Goal: Navigation & Orientation: Understand site structure

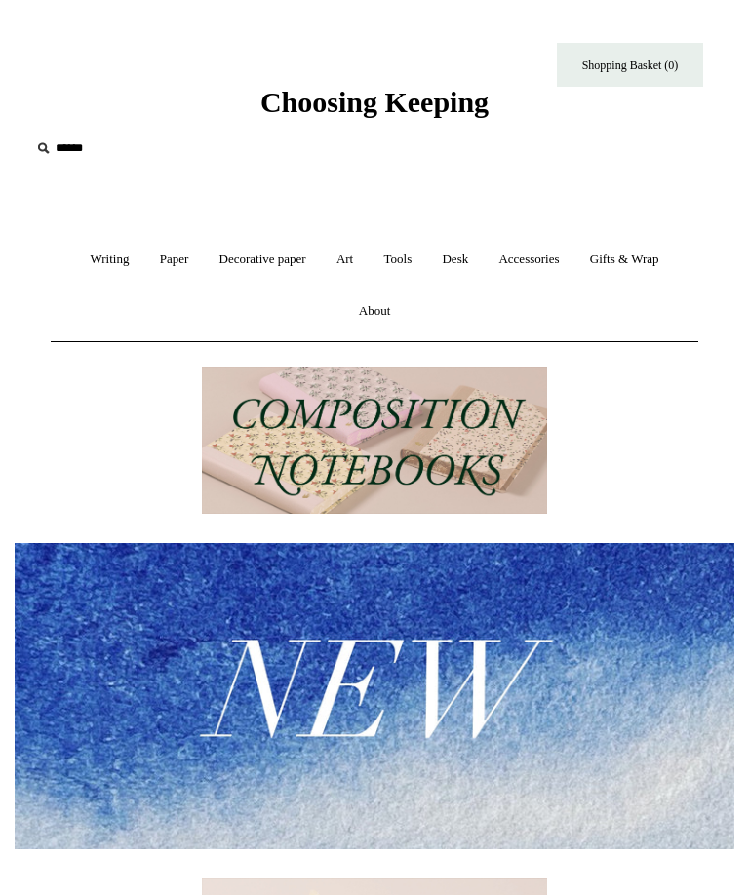
click at [267, 449] on img at bounding box center [374, 440] width 345 height 147
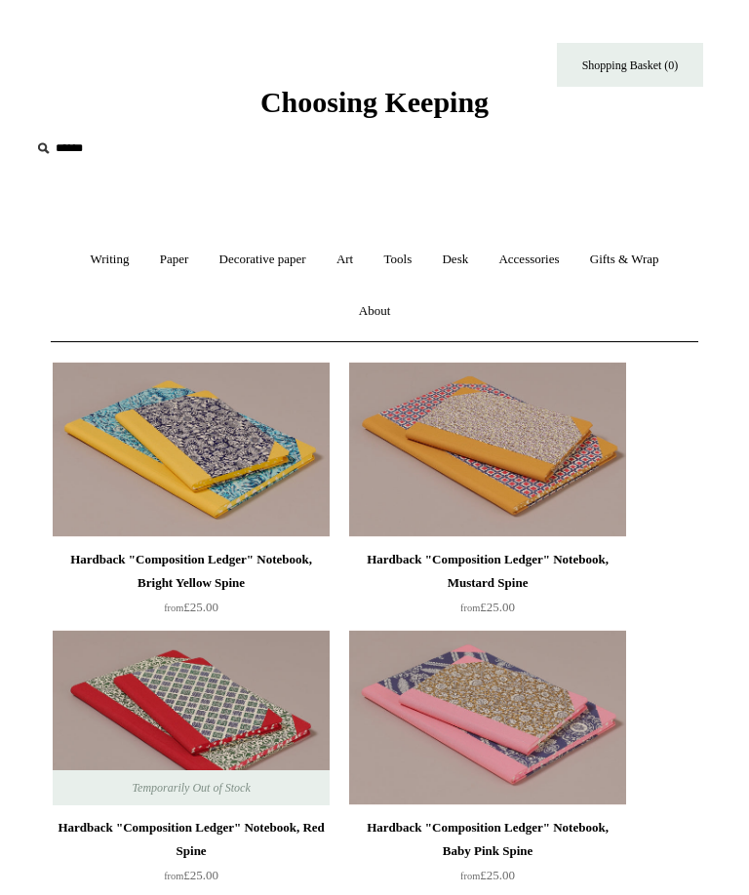
click at [404, 262] on link "Tools +" at bounding box center [399, 260] width 56 height 52
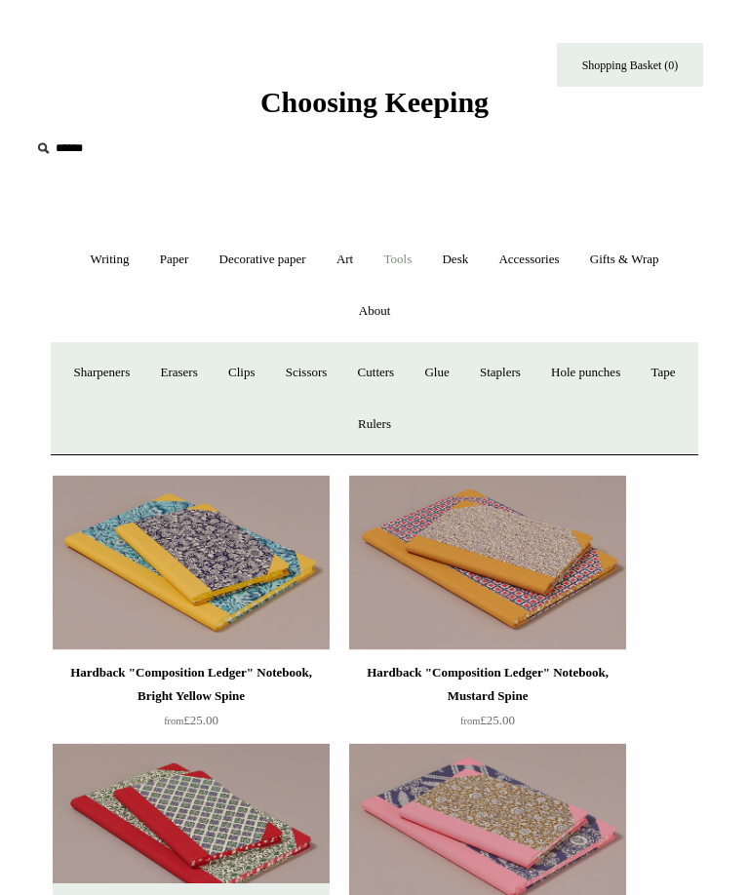
click at [116, 368] on link "Sharpeners" at bounding box center [101, 373] width 84 height 52
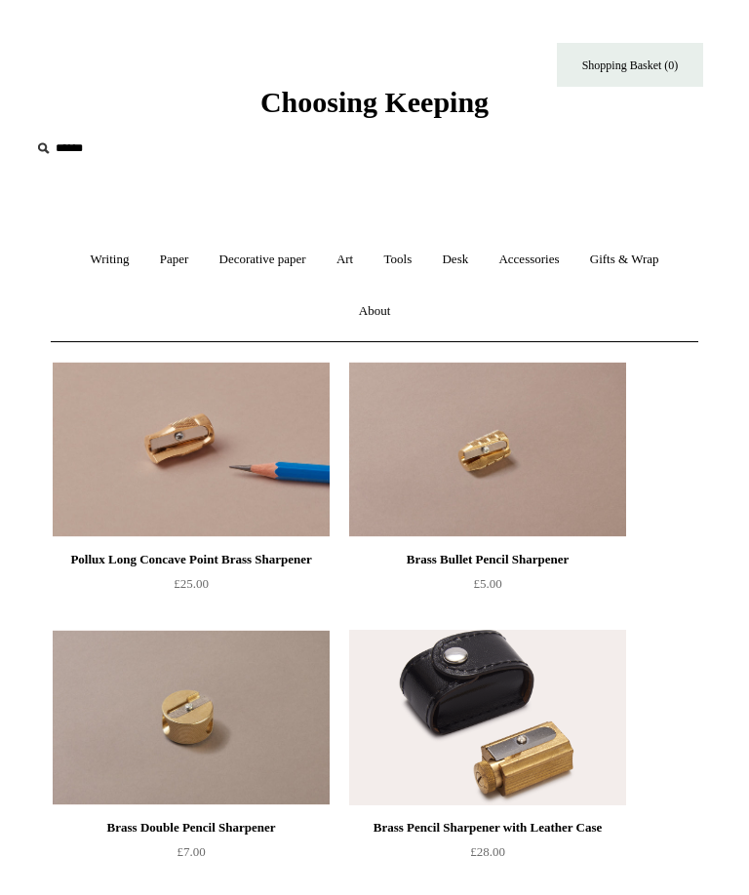
click at [399, 265] on link "Tools +" at bounding box center [399, 260] width 56 height 52
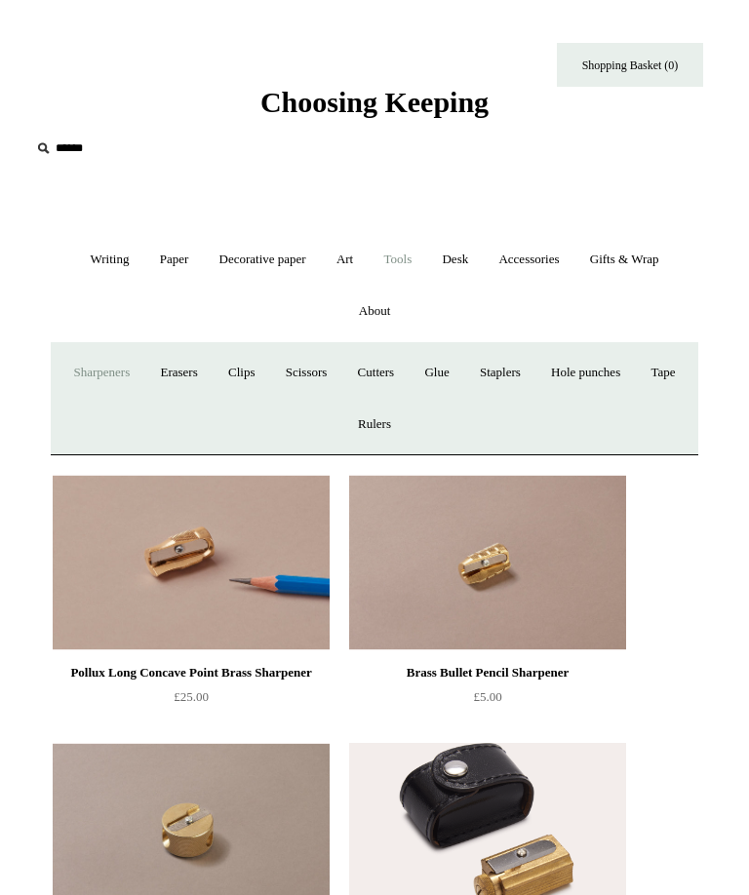
click at [207, 377] on link "Erasers" at bounding box center [178, 373] width 64 height 52
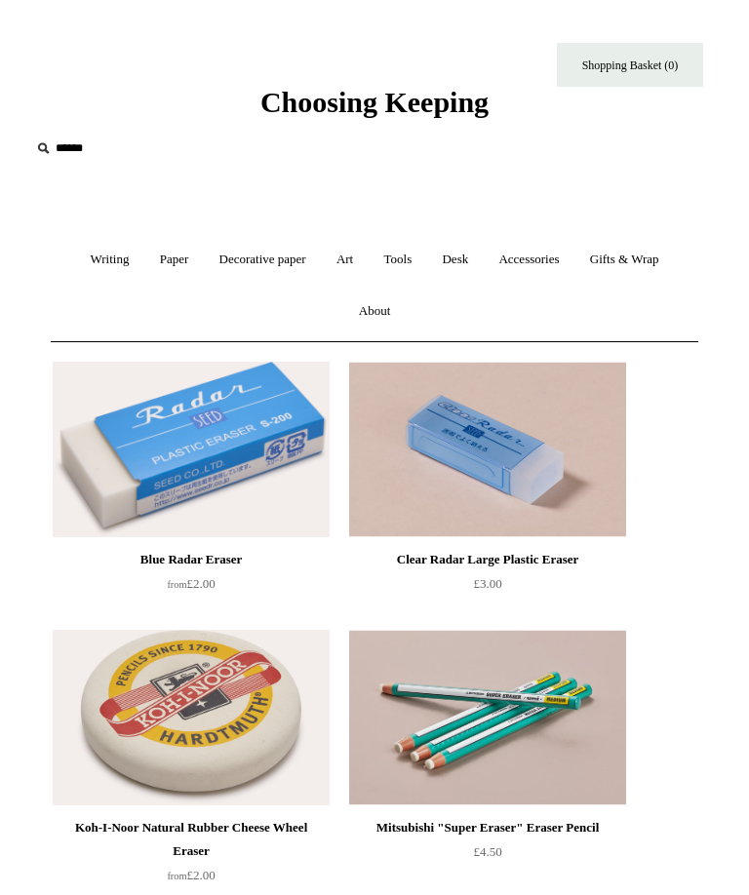
click at [414, 265] on link "Tools +" at bounding box center [399, 260] width 56 height 52
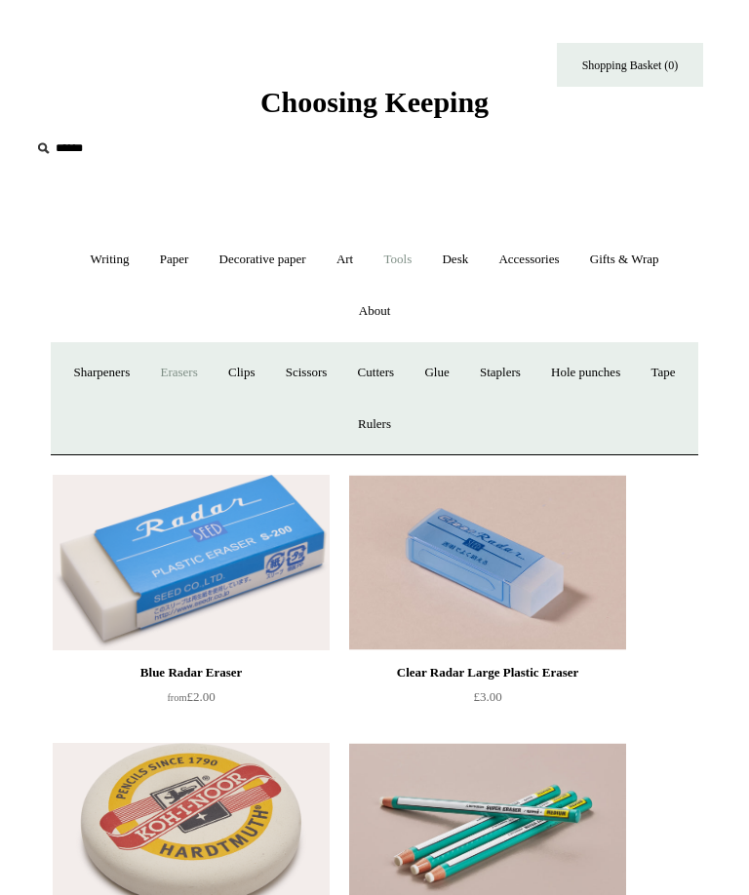
click at [405, 416] on link "Rulers" at bounding box center [374, 425] width 60 height 52
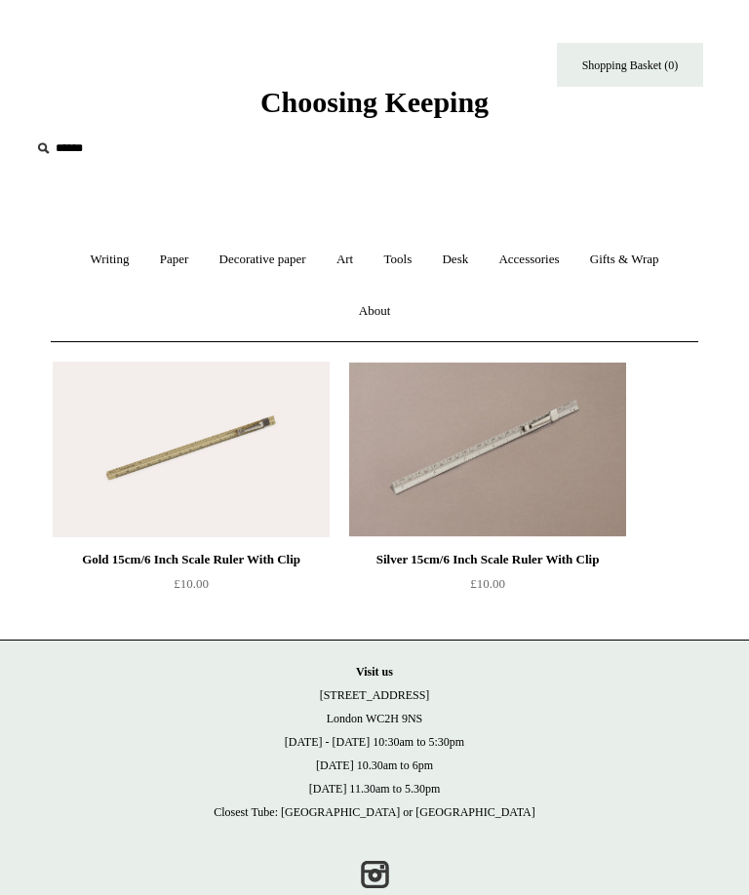
click at [542, 257] on link "Accessories +" at bounding box center [529, 260] width 88 height 52
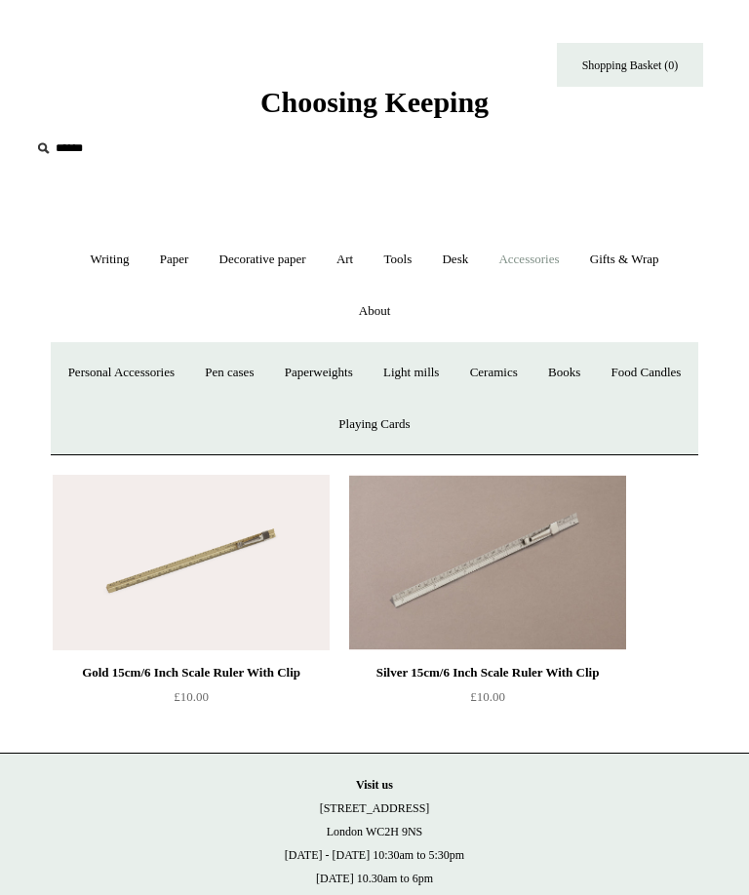
click at [367, 368] on link "Paperweights +" at bounding box center [319, 373] width 96 height 52
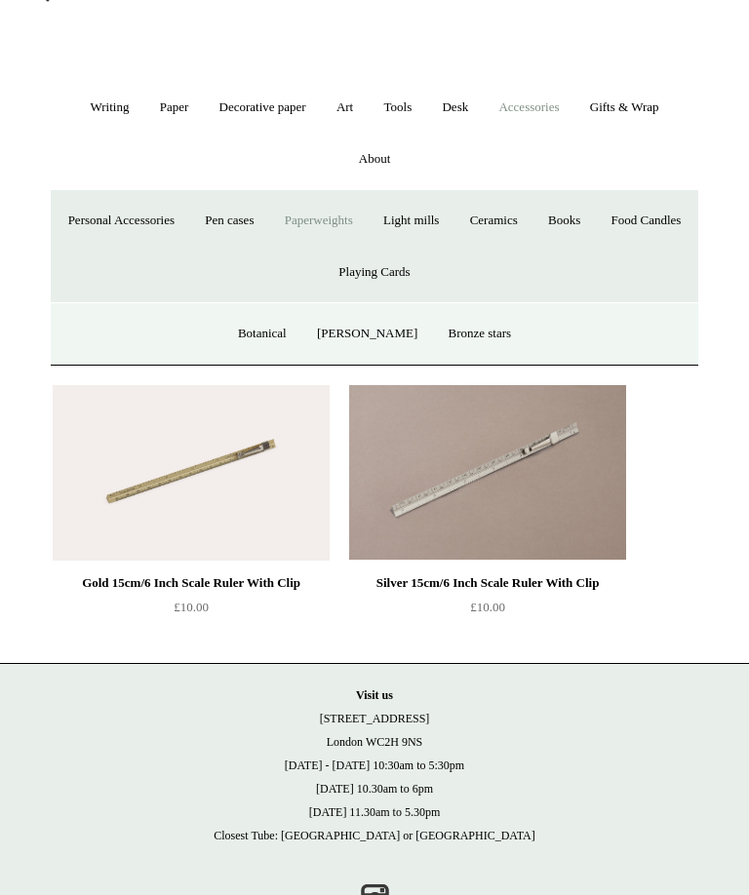
scroll to position [158, 0]
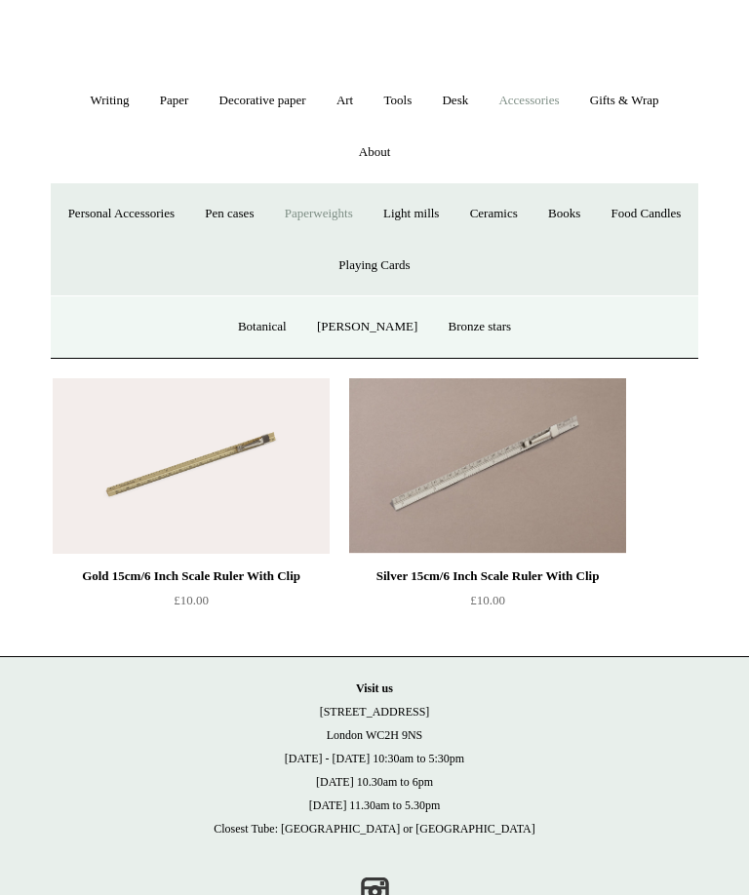
click at [264, 325] on link "Botanical" at bounding box center [262, 328] width 76 height 52
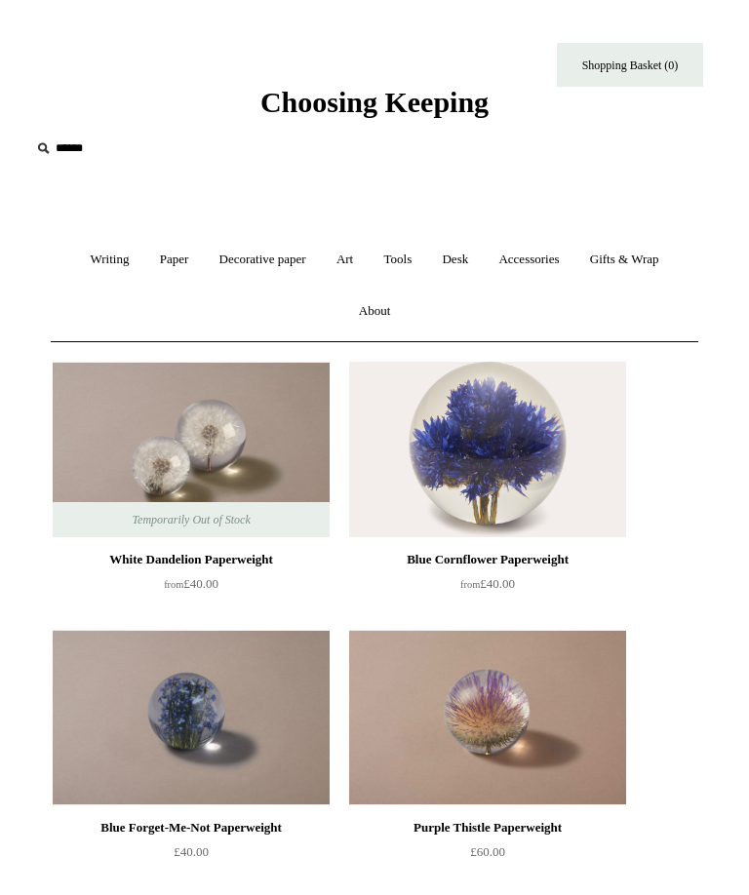
click at [402, 257] on link "Tools +" at bounding box center [399, 260] width 56 height 52
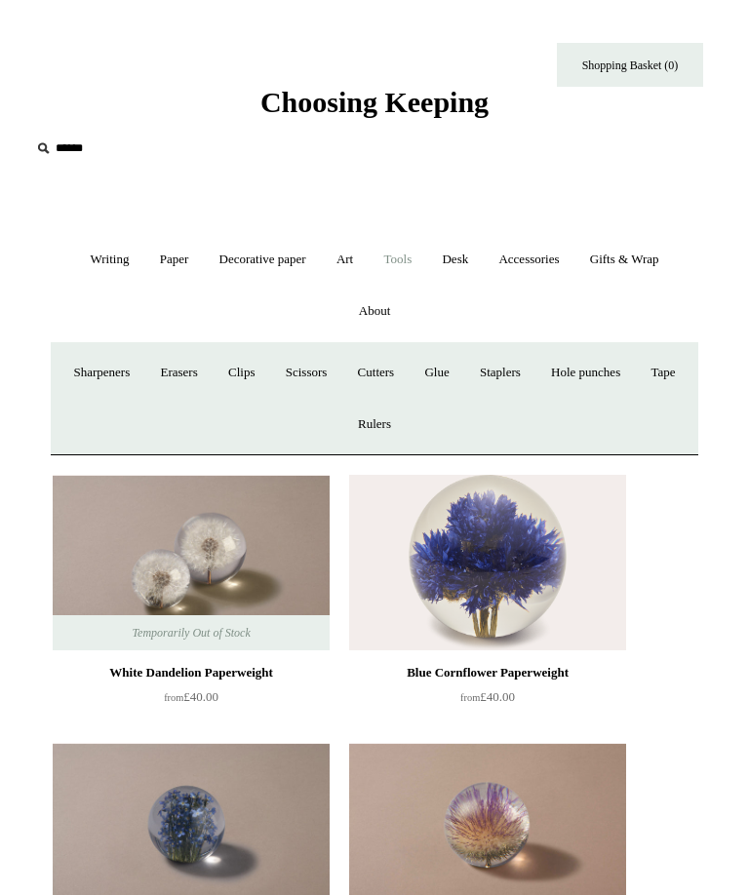
click at [541, 258] on link "Accessories +" at bounding box center [529, 260] width 88 height 52
click at [267, 369] on link "Pen cases" at bounding box center [229, 373] width 76 height 52
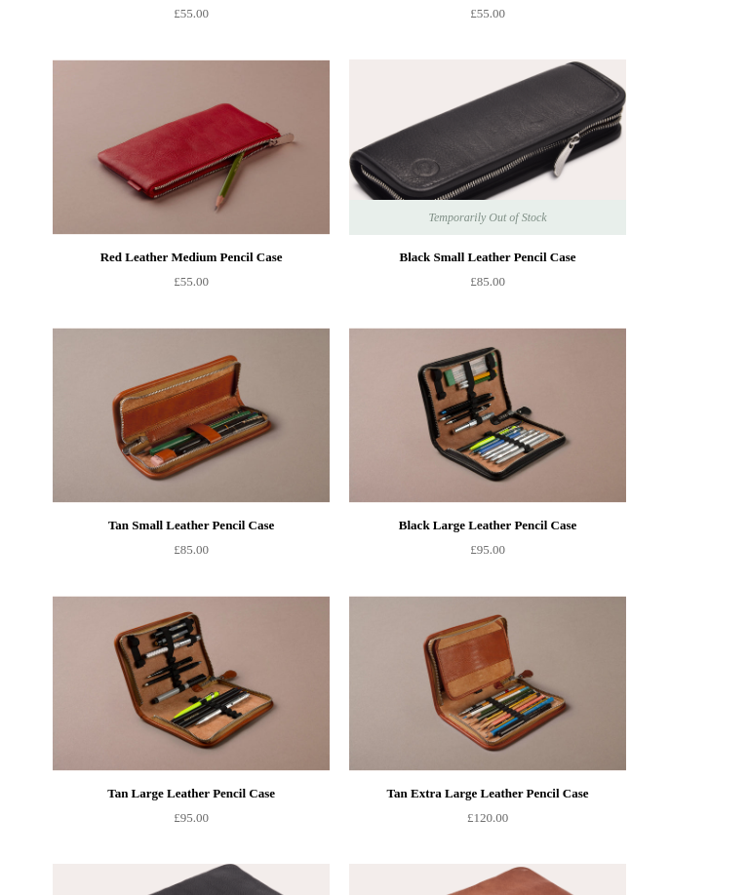
scroll to position [1639, 0]
